Goal: Transaction & Acquisition: Register for event/course

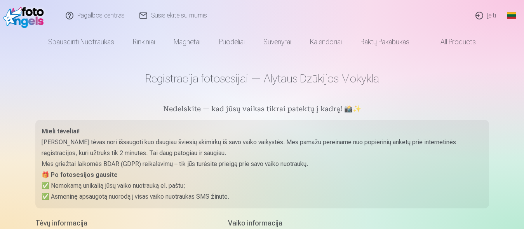
click at [483, 16] on link "Įeiti" at bounding box center [485, 15] width 35 height 31
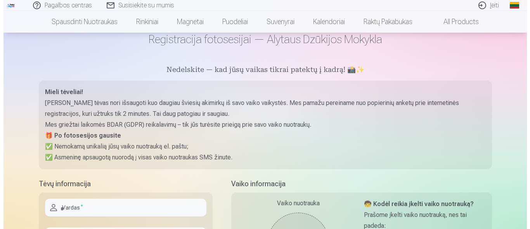
scroll to position [13, 0]
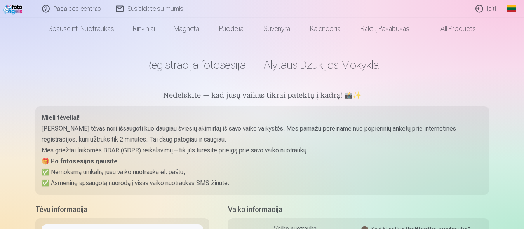
click at [488, 10] on link "Įeiti" at bounding box center [485, 9] width 35 height 18
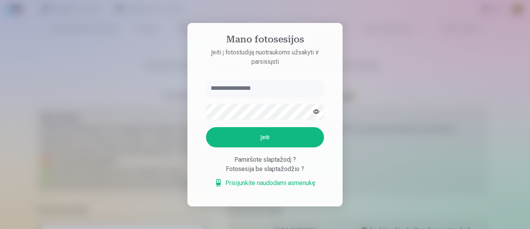
click at [314, 111] on button "button" at bounding box center [316, 111] width 15 height 15
click at [237, 90] on input "text" at bounding box center [265, 88] width 118 height 16
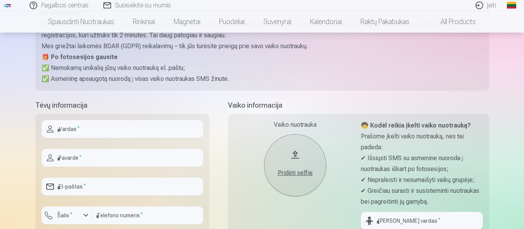
scroll to position [119, 0]
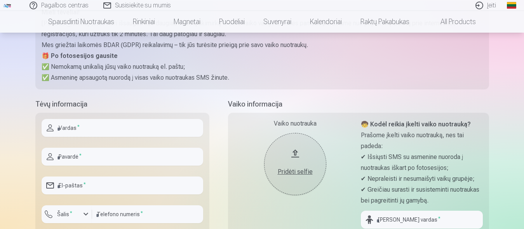
click at [66, 126] on input "text" at bounding box center [122, 128] width 161 height 18
type input "****"
click at [76, 158] on input "text" at bounding box center [122, 157] width 161 height 18
type input "**********"
click at [67, 187] on input "email" at bounding box center [122, 185] width 161 height 18
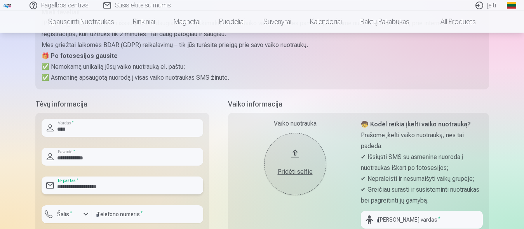
scroll to position [158, 0]
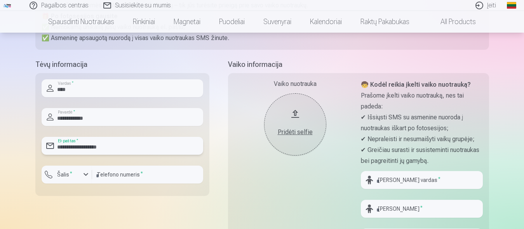
type input "**********"
click at [86, 176] on div "button" at bounding box center [85, 174] width 9 height 9
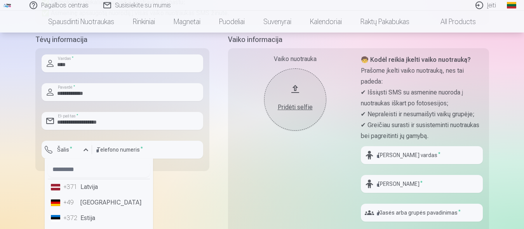
scroll to position [198, 0]
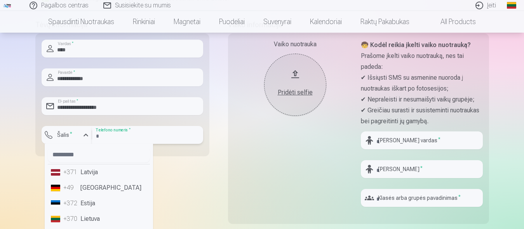
click at [104, 137] on input "number" at bounding box center [147, 135] width 111 height 18
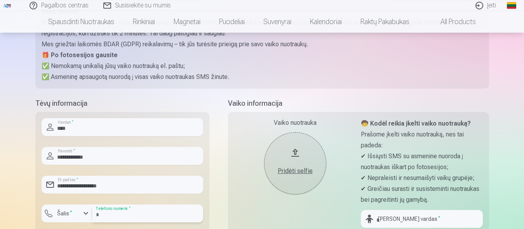
scroll to position [119, 0]
type input "********"
click at [297, 173] on div "Pridėti selfie" at bounding box center [295, 171] width 47 height 9
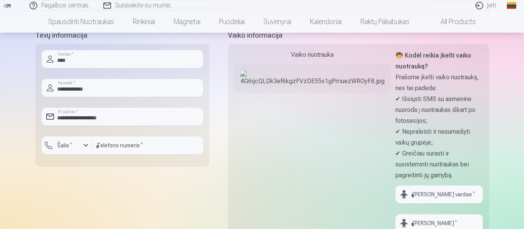
scroll to position [198, 0]
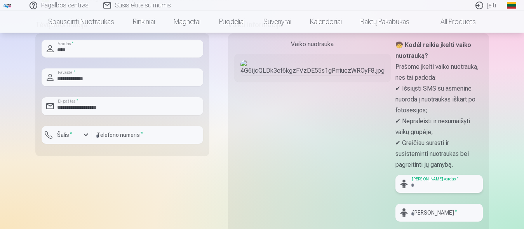
click at [395, 175] on input "text" at bounding box center [438, 184] width 87 height 18
type input "*****"
click at [395, 203] on input "text" at bounding box center [438, 212] width 87 height 18
type input "**********"
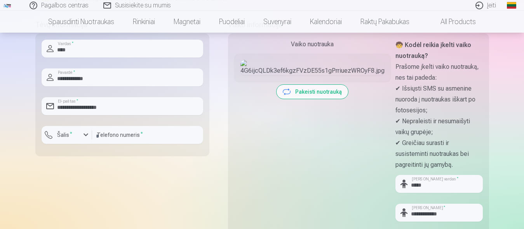
scroll to position [317, 0]
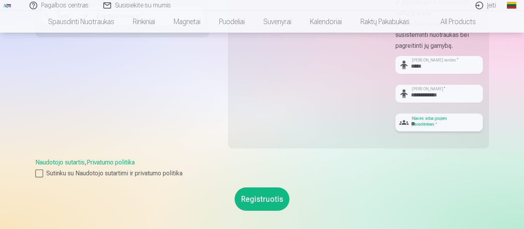
type input "**"
click at [260, 187] on button "Registruotis" at bounding box center [261, 198] width 55 height 23
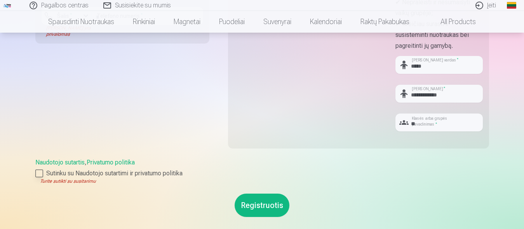
drag, startPoint x: 41, startPoint y: 125, endPoint x: 49, endPoint y: 134, distance: 11.0
click at [42, 168] on label "Sutinku su Naudotojo sutartimi ir privatumo politika" at bounding box center [261, 172] width 453 height 9
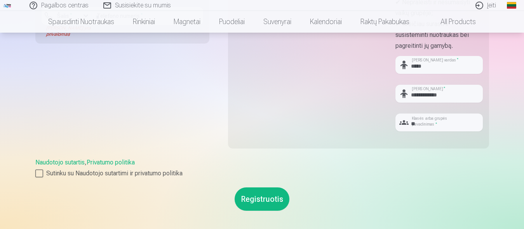
click at [256, 187] on button "Registruotis" at bounding box center [261, 198] width 55 height 23
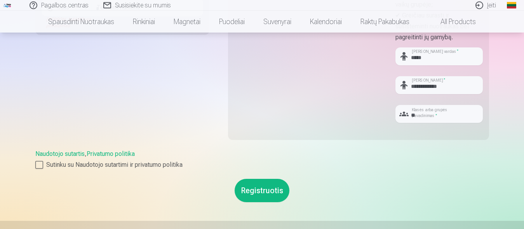
scroll to position [356, 0]
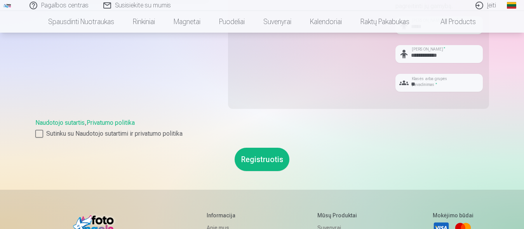
click at [258, 148] on button "Registruotis" at bounding box center [261, 159] width 55 height 23
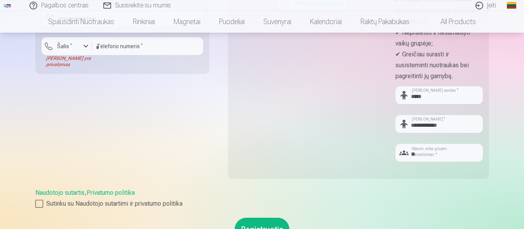
scroll to position [317, 0]
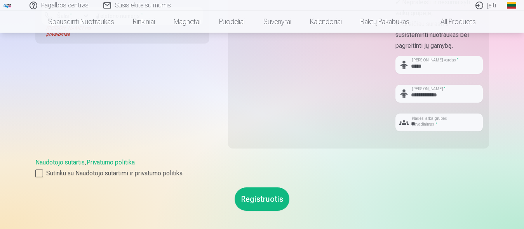
click at [262, 187] on button "Registruotis" at bounding box center [261, 198] width 55 height 23
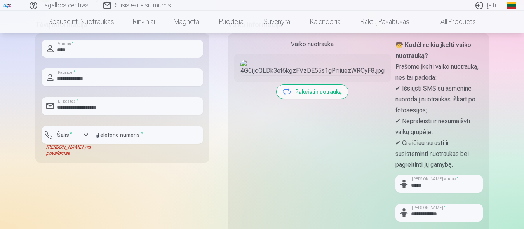
scroll to position [0, 0]
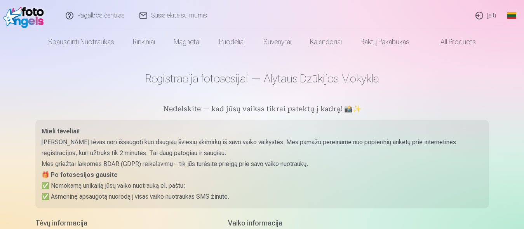
click at [489, 16] on link "Įeiti" at bounding box center [485, 15] width 35 height 31
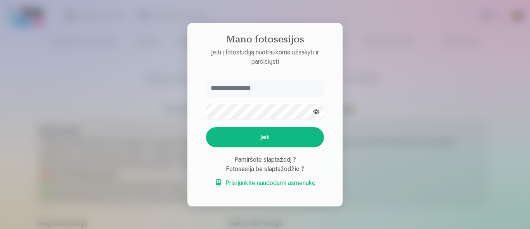
click at [318, 109] on button "button" at bounding box center [316, 111] width 15 height 15
click at [268, 182] on link "Prisijunkite naudodami asmenukę" at bounding box center [265, 182] width 101 height 9
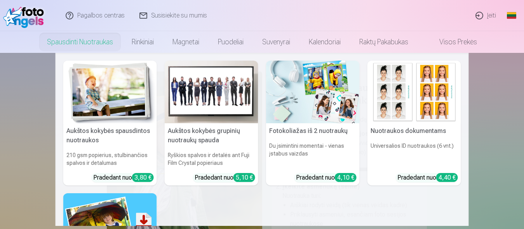
click at [210, 96] on img at bounding box center [212, 92] width 94 height 63
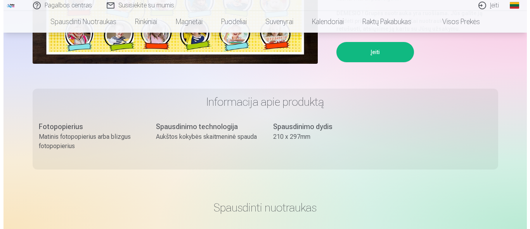
scroll to position [119, 0]
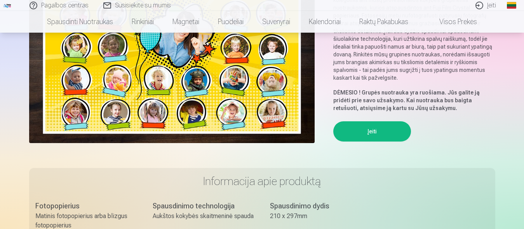
click at [359, 126] on button "Įeiti" at bounding box center [372, 131] width 78 height 20
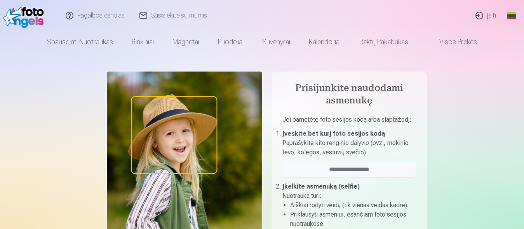
click at [171, 18] on link "Susisiekite su mumis" at bounding box center [173, 15] width 82 height 31
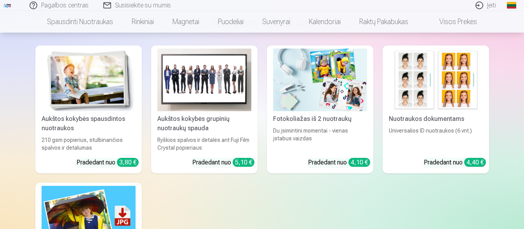
scroll to position [317, 0]
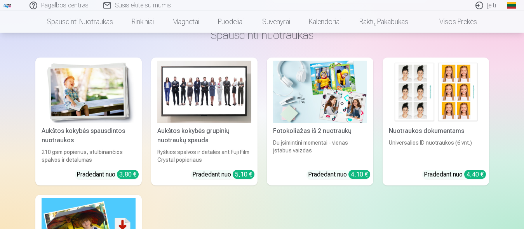
click at [205, 92] on img at bounding box center [204, 92] width 94 height 63
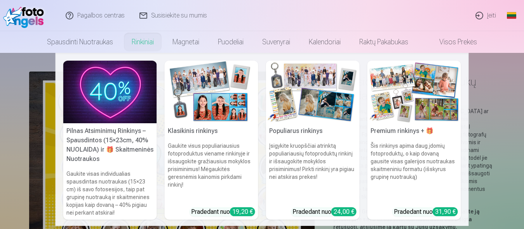
click at [213, 100] on img at bounding box center [212, 92] width 94 height 63
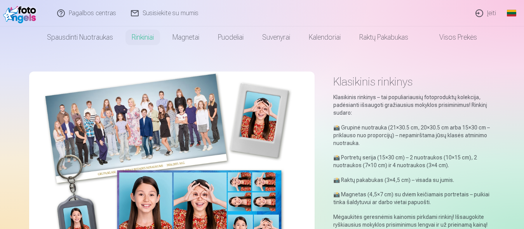
scroll to position [40, 0]
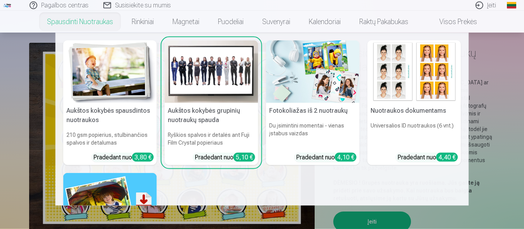
scroll to position [40, 0]
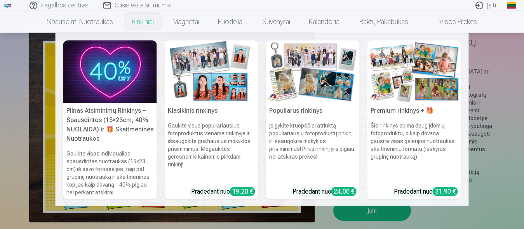
click at [134, 24] on link "Rinkiniai" at bounding box center [142, 22] width 41 height 22
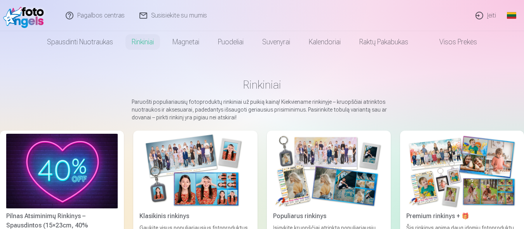
click at [320, 184] on img at bounding box center [328, 171] width 111 height 75
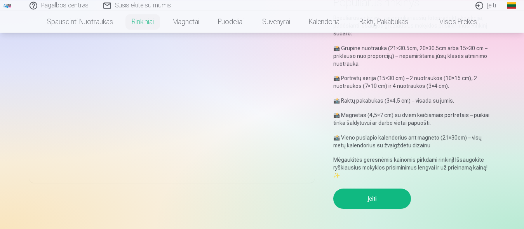
scroll to position [40, 0]
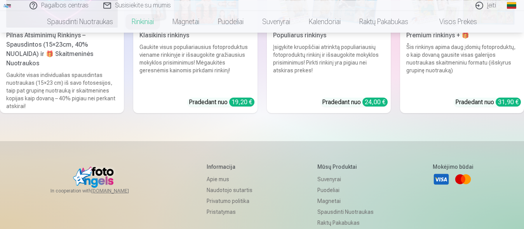
scroll to position [29, 0]
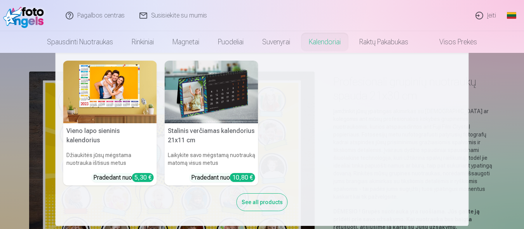
click at [318, 45] on link "Kalendoriai" at bounding box center [324, 42] width 50 height 22
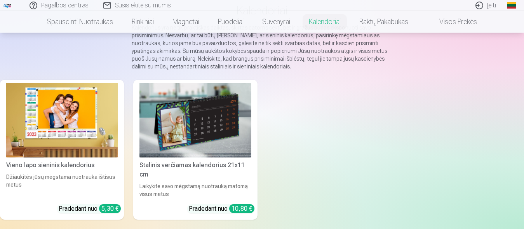
scroll to position [79, 0]
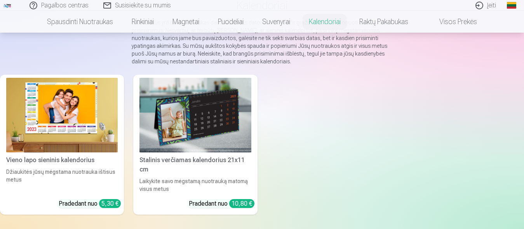
click at [45, 107] on img at bounding box center [61, 115] width 111 height 75
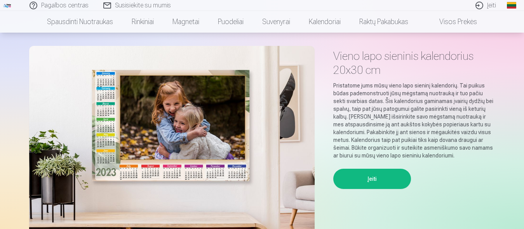
scroll to position [79, 0]
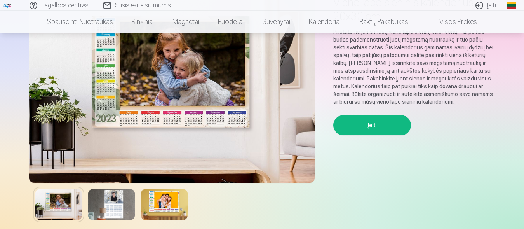
click at [54, 207] on img at bounding box center [58, 204] width 47 height 31
click at [111, 210] on img at bounding box center [111, 204] width 47 height 31
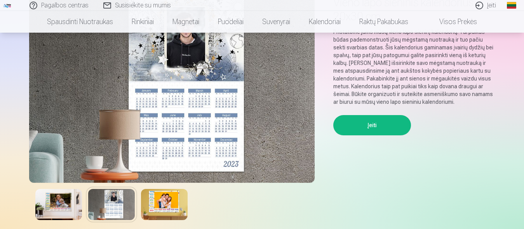
click at [69, 210] on img at bounding box center [58, 204] width 47 height 31
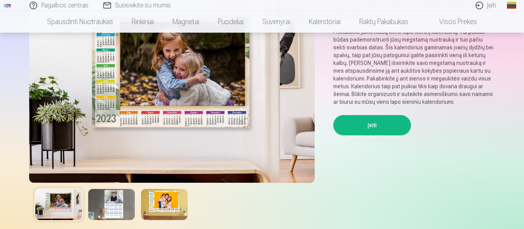
click at [175, 210] on img at bounding box center [164, 204] width 47 height 31
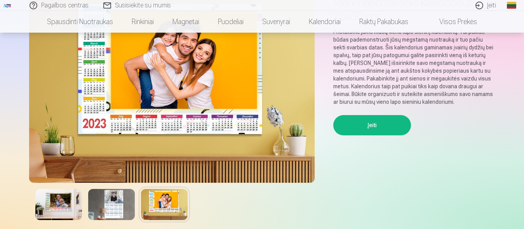
click at [116, 205] on img at bounding box center [111, 204] width 47 height 31
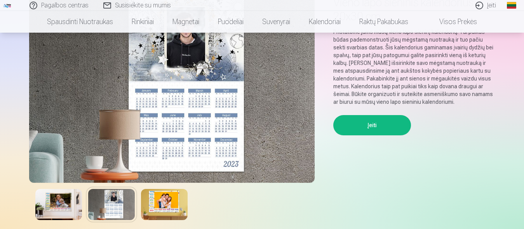
click at [54, 212] on img at bounding box center [58, 204] width 47 height 31
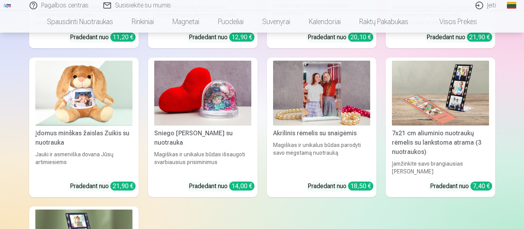
scroll to position [1822, 0]
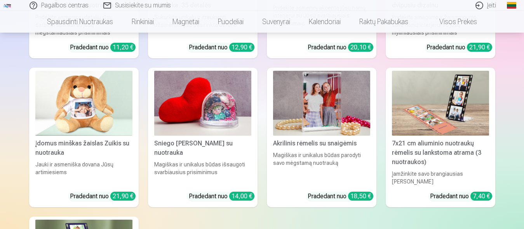
click at [425, 107] on img at bounding box center [440, 103] width 97 height 65
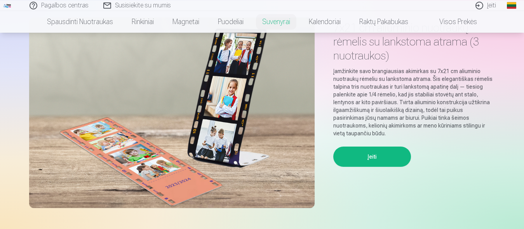
scroll to position [40, 0]
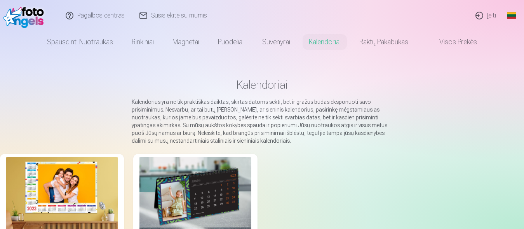
click at [488, 15] on link "Įeiti" at bounding box center [485, 15] width 35 height 31
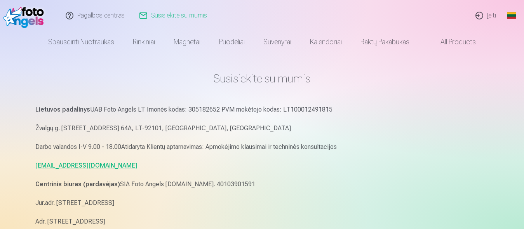
click at [481, 16] on link "Įeiti" at bounding box center [485, 15] width 35 height 31
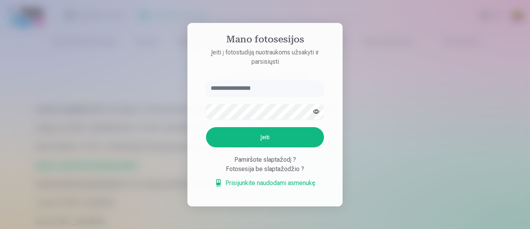
click at [318, 111] on button "button" at bounding box center [316, 111] width 15 height 15
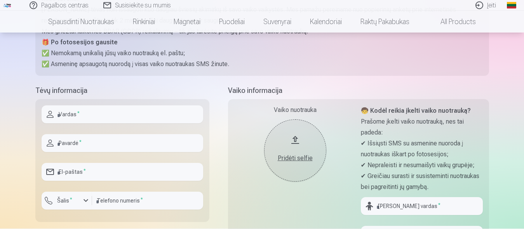
scroll to position [132, 0]
click at [492, 7] on link "Įeiti" at bounding box center [485, 5] width 35 height 11
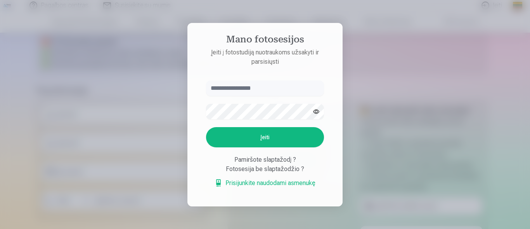
click at [412, 50] on div at bounding box center [265, 114] width 530 height 229
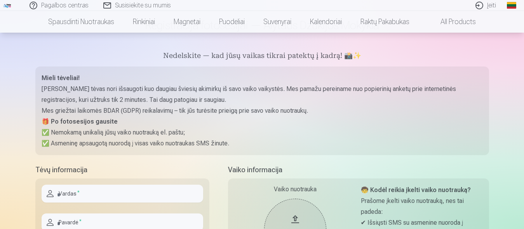
scroll to position [0, 0]
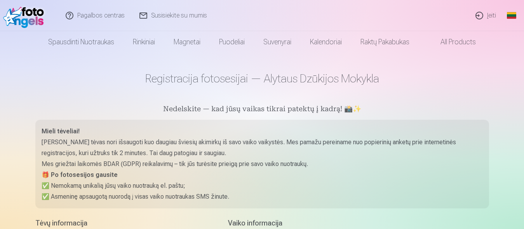
click at [448, 41] on link "All products" at bounding box center [451, 42] width 66 height 22
